Goal: Go to known website: Access a specific website the user already knows

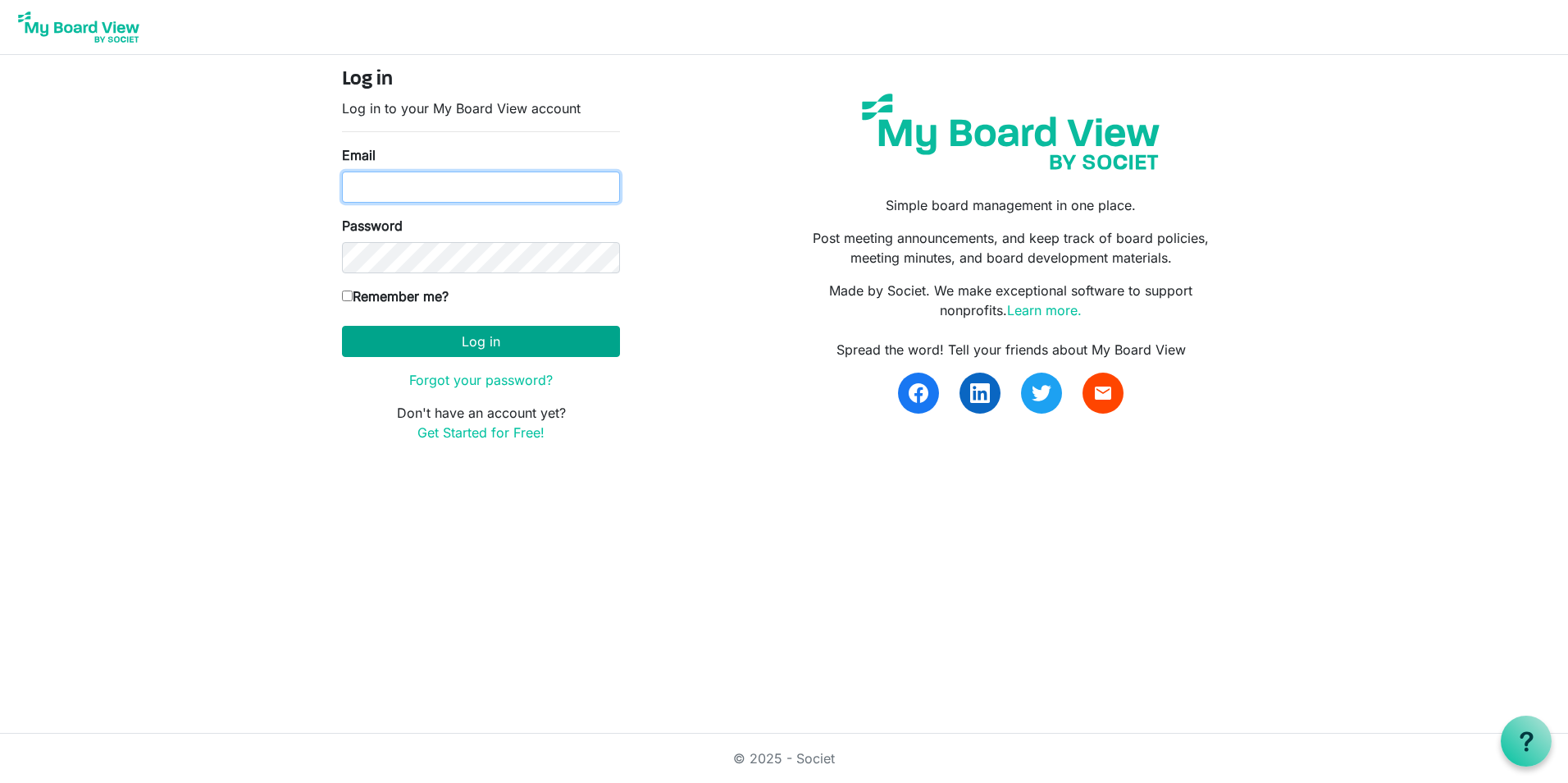
type input "hvandiver@rocklandida.com"
click at [511, 347] on button "Log in" at bounding box center [481, 342] width 278 height 31
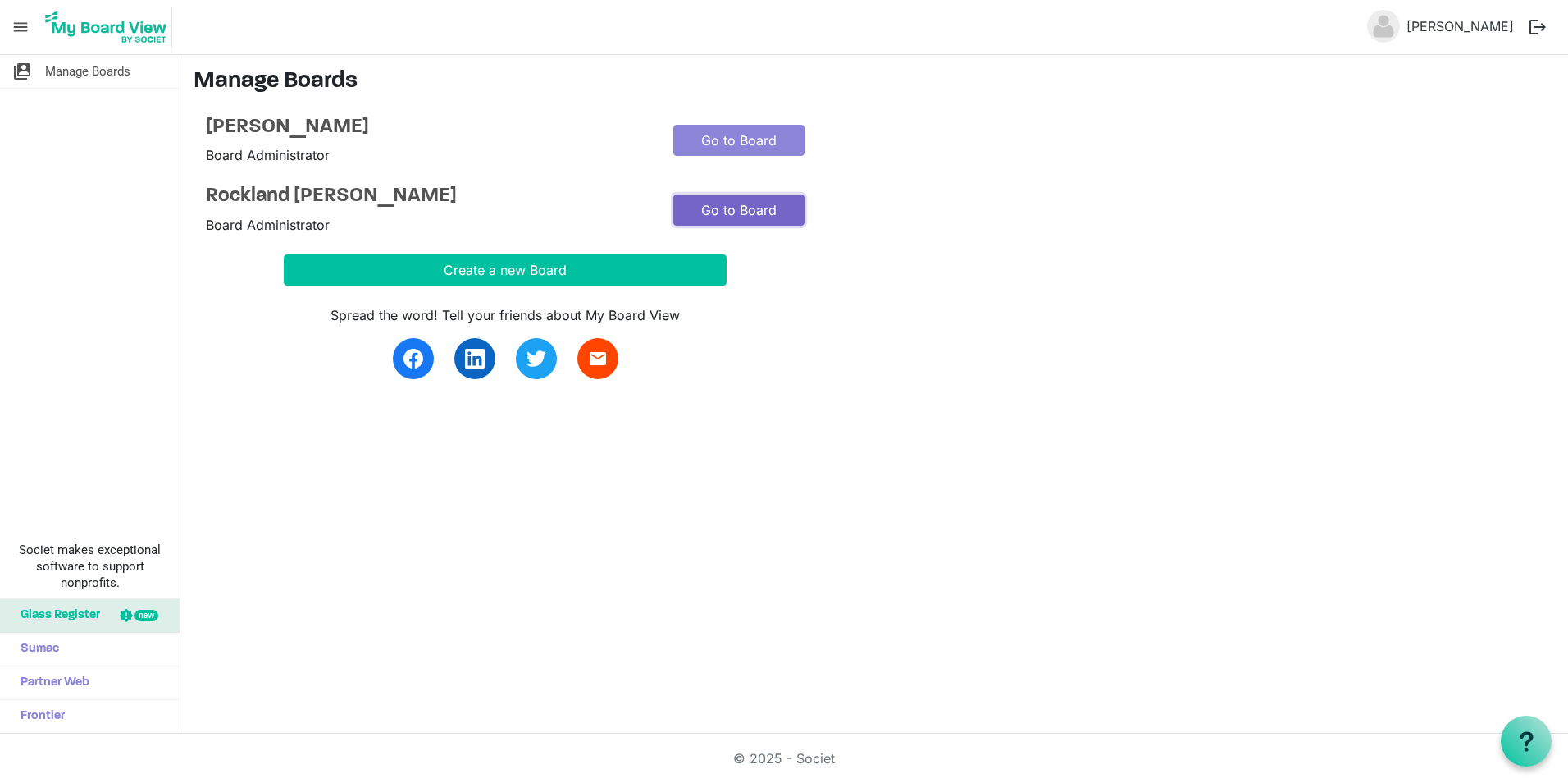
click at [736, 209] on link "Go to Board" at bounding box center [738, 210] width 131 height 31
